Goal: Information Seeking & Learning: Learn about a topic

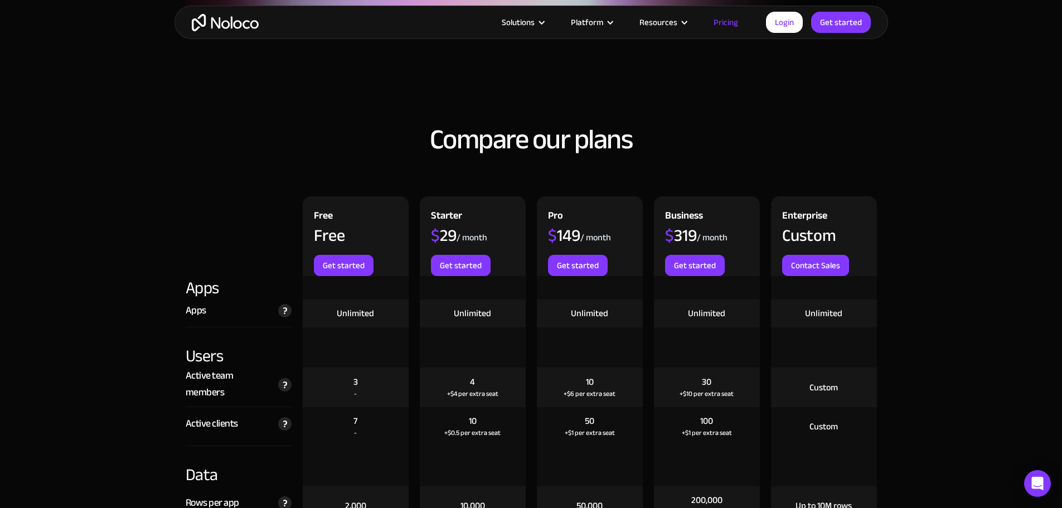
scroll to position [1059, 0]
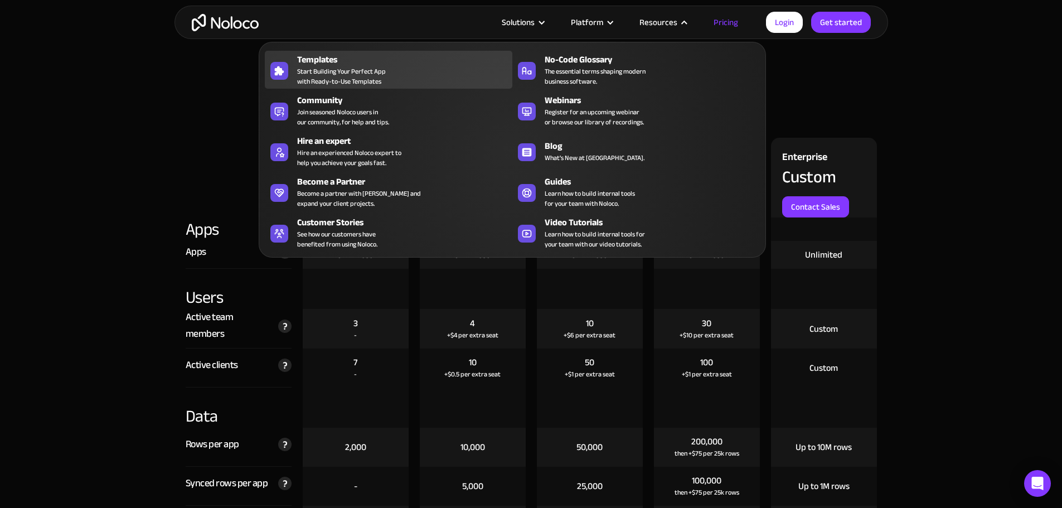
click at [343, 75] on span "Start Building Your Perfect App with Ready-to-Use Templates" at bounding box center [341, 76] width 89 height 20
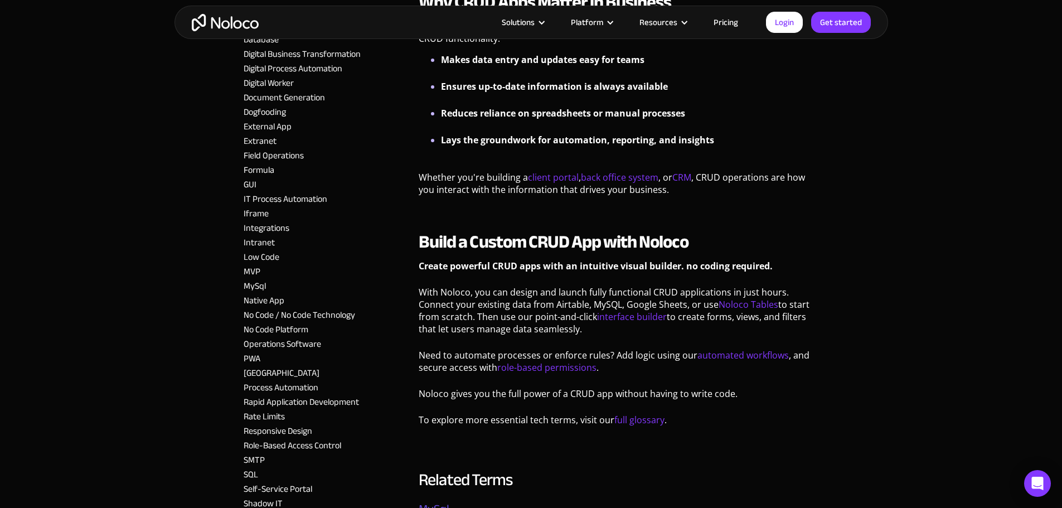
scroll to position [781, 0]
